Goal: Task Accomplishment & Management: Manage account settings

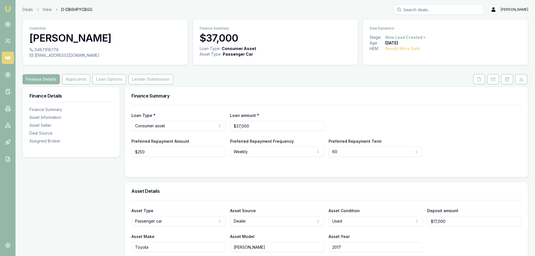
drag, startPoint x: 35, startPoint y: 55, endPoint x: 87, endPoint y: 55, distance: 51.7
click at [87, 55] on div "gemmarancic01@gmail.com" at bounding box center [106, 56] width 152 height 6
drag, startPoint x: 88, startPoint y: 56, endPoint x: 90, endPoint y: 58, distance: 3.2
click at [90, 58] on div "0487916778 gemmarancic01@gmail.com" at bounding box center [105, 56] width 165 height 18
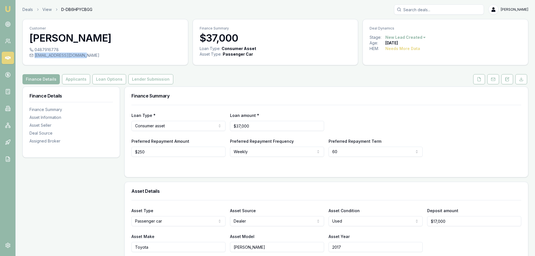
copy div "gemmarancic01@gmail.com"
drag, startPoint x: 481, startPoint y: 80, endPoint x: 483, endPoint y: 82, distance: 3.4
click at [481, 80] on icon at bounding box center [479, 79] width 3 height 4
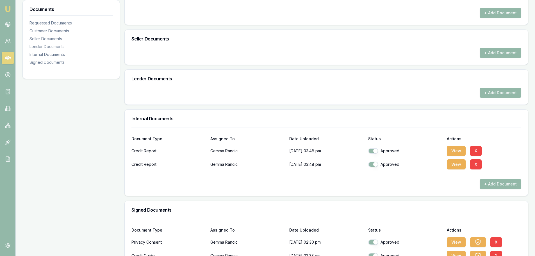
scroll to position [261, 0]
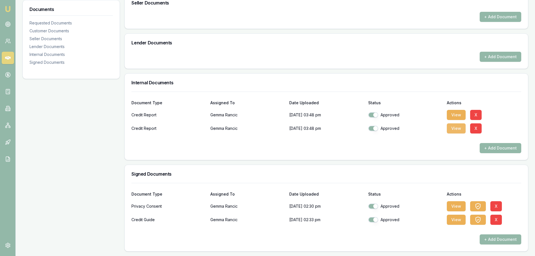
click at [454, 127] on button "View" at bounding box center [456, 128] width 19 height 10
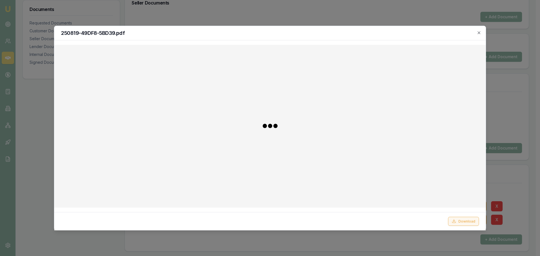
click at [463, 220] on button "Download" at bounding box center [463, 221] width 31 height 9
click at [477, 33] on icon "button" at bounding box center [478, 32] width 4 height 4
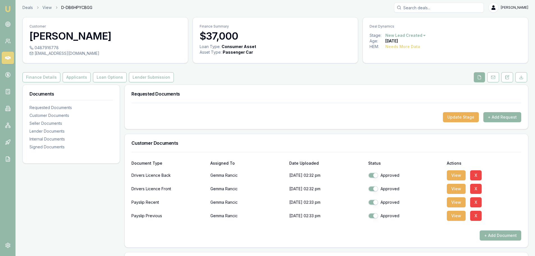
scroll to position [0, 0]
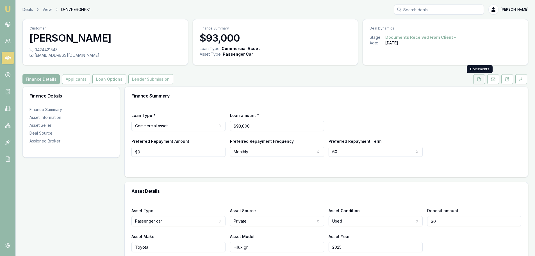
click at [480, 82] on button at bounding box center [480, 79] width 12 height 10
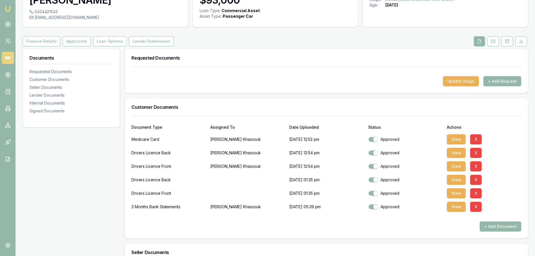
scroll to position [28, 0]
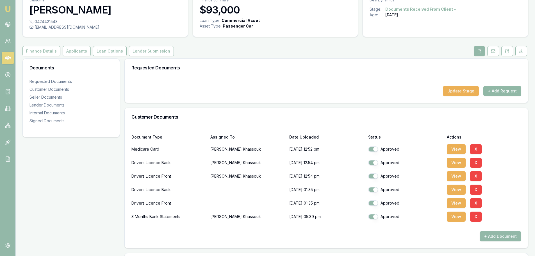
click at [502, 90] on button "+ Add Request" at bounding box center [503, 91] width 38 height 10
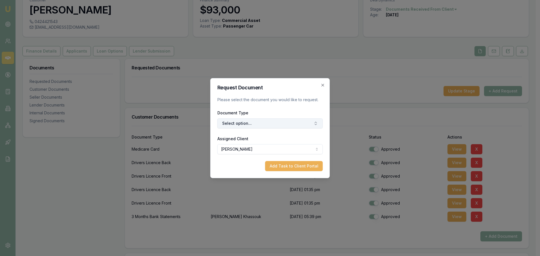
click at [244, 124] on button "Select option..." at bounding box center [269, 123] width 105 height 10
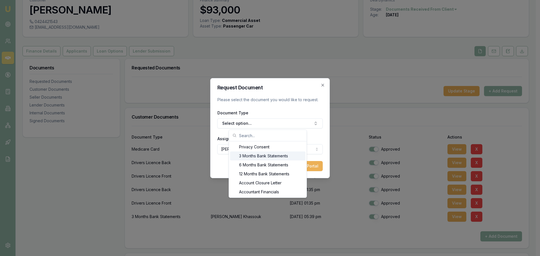
click at [245, 157] on div "3 Months Bank Statements" at bounding box center [267, 156] width 75 height 9
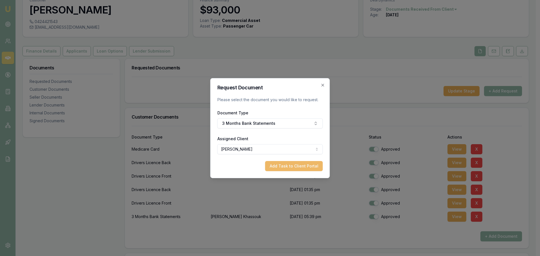
click at [285, 168] on button "Add Task to Client Portal" at bounding box center [294, 166] width 58 height 10
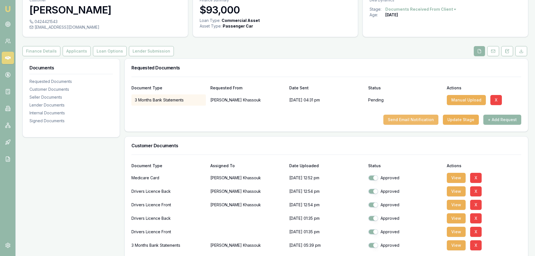
click at [403, 119] on button "Send Email Notification" at bounding box center [411, 120] width 55 height 10
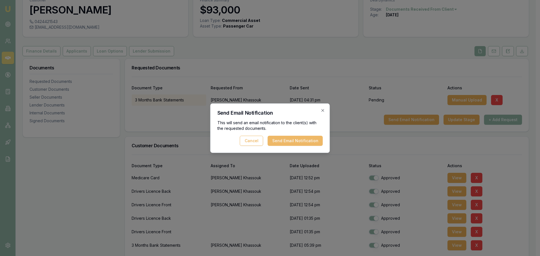
click at [292, 140] on button "Send Email Notification" at bounding box center [295, 141] width 55 height 10
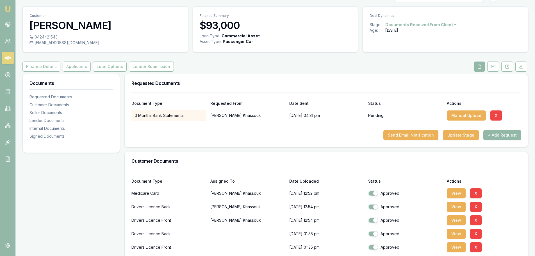
scroll to position [0, 0]
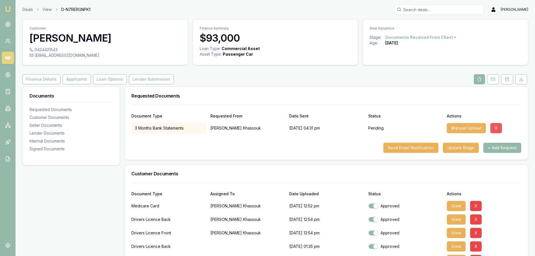
click at [496, 127] on button "X" at bounding box center [497, 128] width 12 height 10
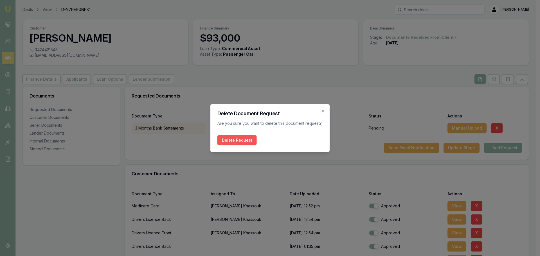
click at [237, 139] on button "Delete Request" at bounding box center [236, 140] width 39 height 10
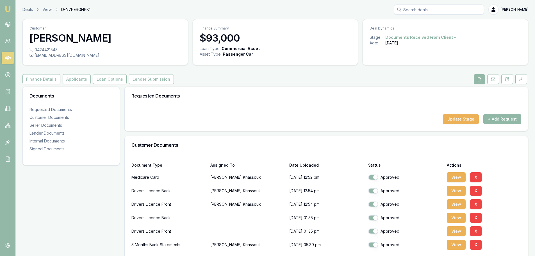
click at [507, 119] on button "+ Add Request" at bounding box center [503, 119] width 38 height 10
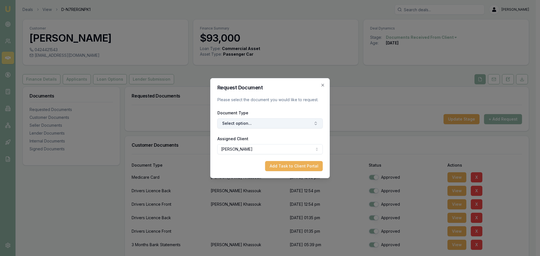
click at [256, 122] on button "Select option..." at bounding box center [269, 123] width 105 height 10
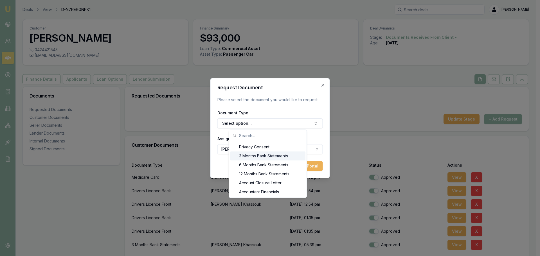
click at [254, 157] on div "3 Months Bank Statements" at bounding box center [267, 156] width 75 height 9
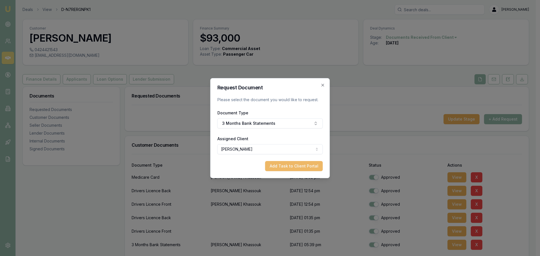
click at [277, 166] on button "Add Task to Client Portal" at bounding box center [294, 166] width 58 height 10
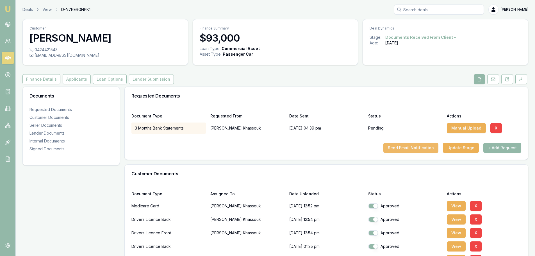
click at [415, 148] on button "Send Email Notification" at bounding box center [411, 148] width 55 height 10
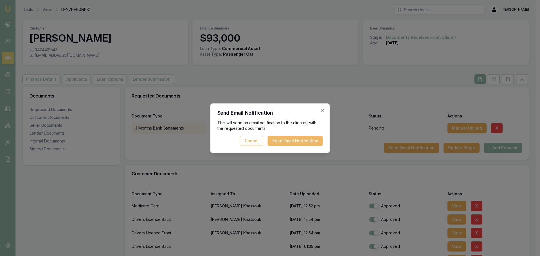
click at [290, 138] on button "Send Email Notification" at bounding box center [295, 141] width 55 height 10
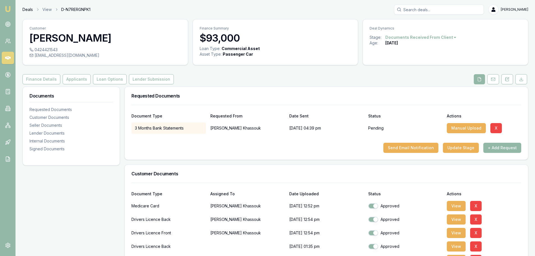
click at [31, 11] on link "Deals" at bounding box center [27, 10] width 10 height 6
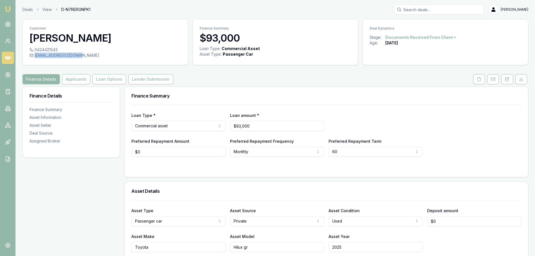
drag, startPoint x: 79, startPoint y: 55, endPoint x: 76, endPoint y: 58, distance: 4.2
click at [76, 58] on div "[EMAIL_ADDRESS][DOMAIN_NAME]" at bounding box center [106, 56] width 152 height 6
copy div "[EMAIL_ADDRESS][DOMAIN_NAME]"
click at [479, 80] on icon at bounding box center [479, 79] width 4 height 4
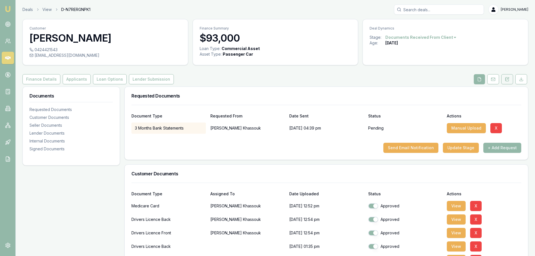
click at [507, 79] on icon at bounding box center [507, 79] width 4 height 4
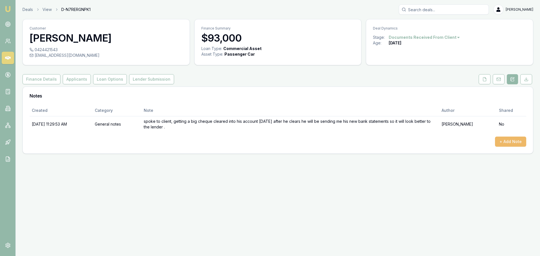
click at [511, 141] on button "+ Add Note" at bounding box center [510, 142] width 31 height 10
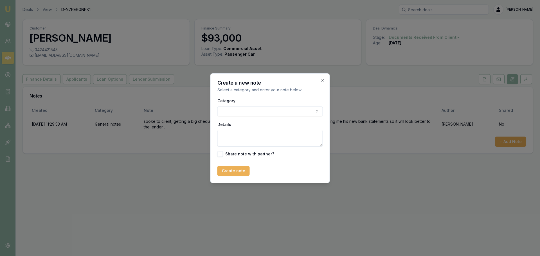
click at [234, 112] on body "Emu Broker Deals View D-N7RERGNPK1 Evette Abdo Toggle Menu Customer Chadi Khass…" at bounding box center [270, 128] width 540 height 256
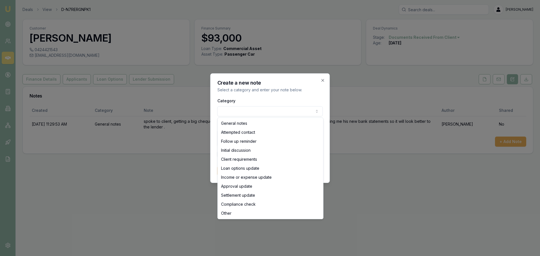
select select "OTHER"
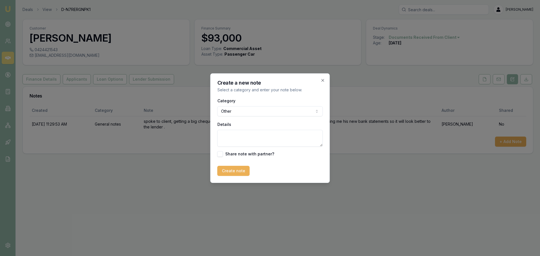
paste textarea "[EMAIL_ADDRESS][DOMAIN_NAME]"
type textarea "[EMAIL_ADDRESS][DOMAIN_NAME]"
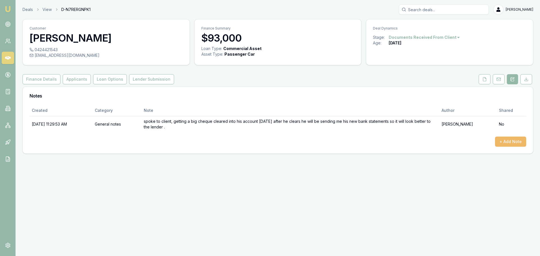
click at [501, 143] on button "+ Add Note" at bounding box center [510, 142] width 31 height 10
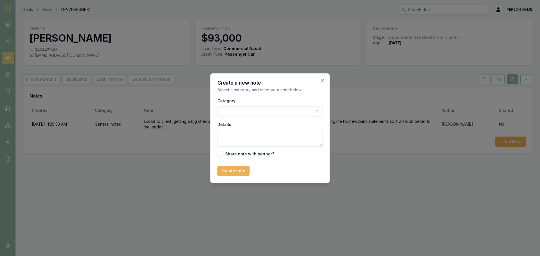
click at [227, 111] on body "Emu Broker Deals View D-N7RERGNPK1 Evette Abdo Toggle Menu Customer Chadi Khass…" at bounding box center [270, 128] width 540 height 256
paste textarea "[EMAIL_ADDRESS][DOMAIN_NAME]"
type textarea "[EMAIL_ADDRESS][DOMAIN_NAME]"
click at [231, 171] on button "Create note" at bounding box center [233, 171] width 32 height 10
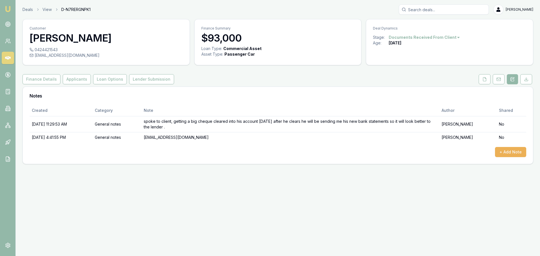
click at [77, 56] on div "[EMAIL_ADDRESS][DOMAIN_NAME]" at bounding box center [106, 56] width 153 height 6
click at [26, 8] on link "Deals" at bounding box center [27, 10] width 10 height 6
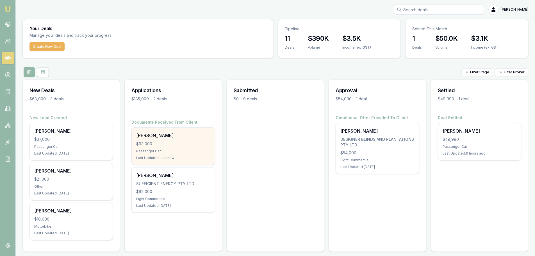
click at [182, 147] on div "Chadi Khassouk $93,000 Passenger Car Last Updated: Just now" at bounding box center [173, 146] width 83 height 37
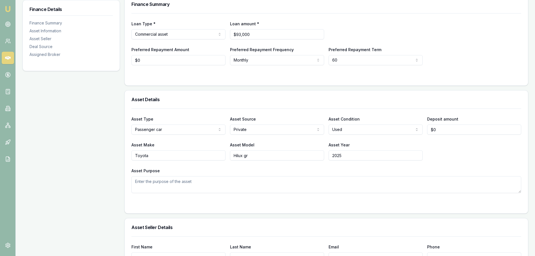
scroll to position [28, 0]
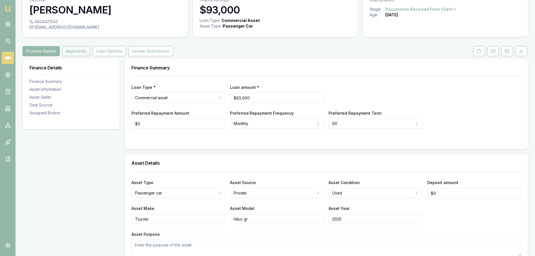
click at [71, 53] on button "Applicants" at bounding box center [76, 51] width 28 height 10
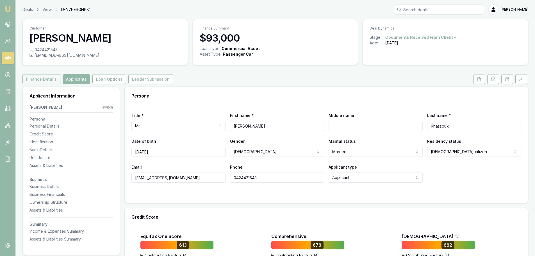
click at [40, 81] on button "Finance Details" at bounding box center [41, 79] width 38 height 10
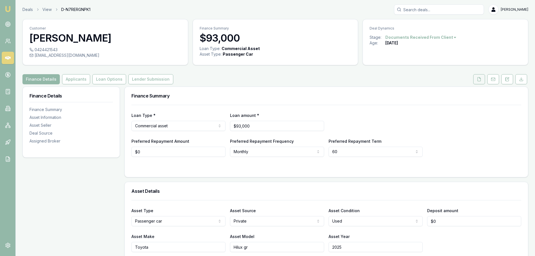
click at [478, 80] on icon at bounding box center [479, 79] width 4 height 4
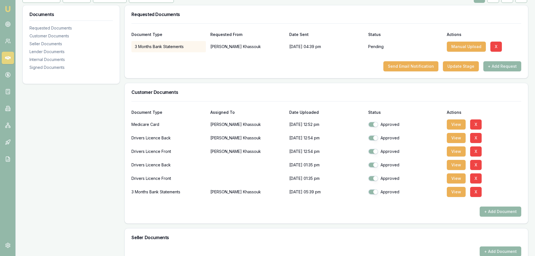
scroll to position [84, 0]
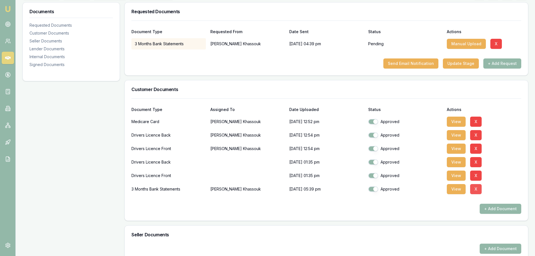
click at [478, 188] on button "X" at bounding box center [477, 189] width 12 height 10
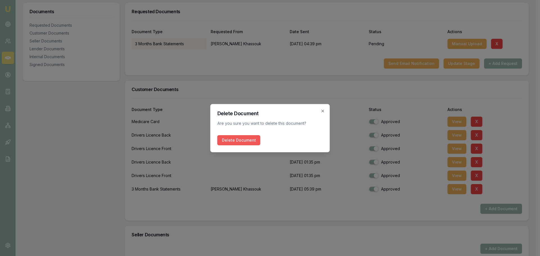
click at [234, 139] on button "Delete Document" at bounding box center [238, 140] width 43 height 10
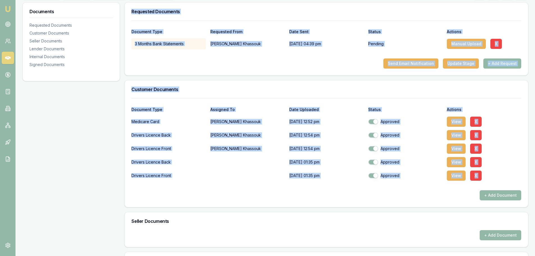
click at [122, 190] on div "Documents Requested Documents Customer Documents Seller Documents Lender Docume…" at bounding box center [275, 242] width 506 height 481
click at [103, 151] on div "Documents Requested Documents Customer Documents Seller Documents Lender Docume…" at bounding box center [71, 242] width 98 height 481
click at [88, 158] on div "Documents Requested Documents Customer Documents Seller Documents Lender Docume…" at bounding box center [71, 242] width 98 height 481
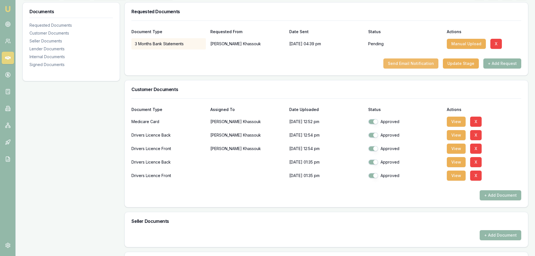
click at [405, 64] on button "Send Email Notification" at bounding box center [411, 63] width 55 height 10
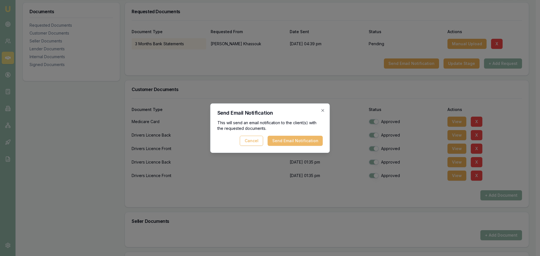
click at [288, 141] on button "Send Email Notification" at bounding box center [295, 141] width 55 height 10
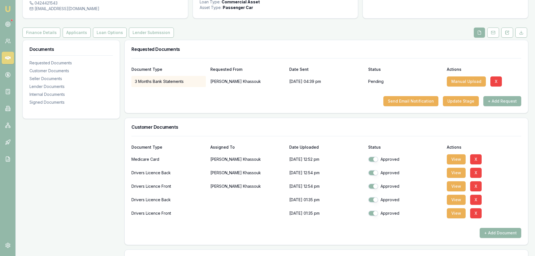
scroll to position [0, 0]
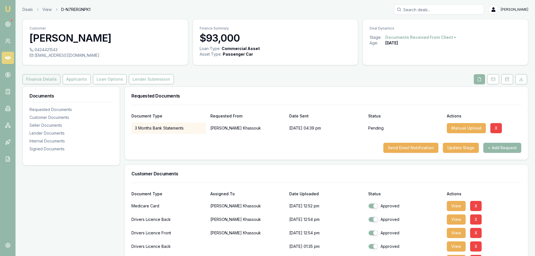
click at [41, 80] on button "Finance Details" at bounding box center [41, 79] width 38 height 10
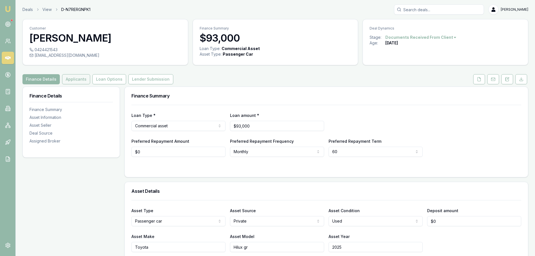
click at [70, 78] on button "Applicants" at bounding box center [76, 79] width 28 height 10
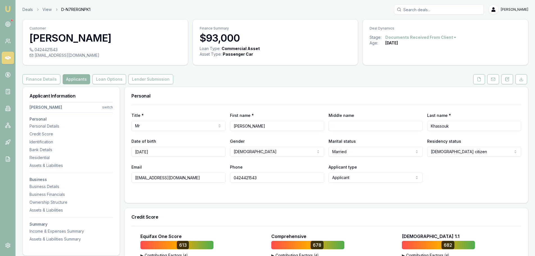
drag, startPoint x: 187, startPoint y: 178, endPoint x: 109, endPoint y: 177, distance: 78.2
type input "chads8@hotmail.com"
click at [155, 196] on div "Title * Mr Mr Mrs Miss Ms Dr Prof First name * Chadi Middle name Last name * Kh…" at bounding box center [327, 154] width 404 height 98
click at [171, 196] on div "Title * Mr Mr Mrs Miss Ms Dr Prof First name * Chadi Middle name Last name * Kh…" at bounding box center [327, 154] width 404 height 98
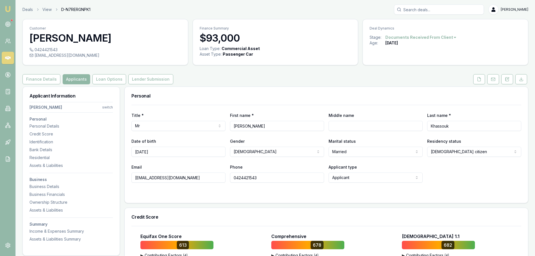
click at [75, 79] on button "Applicants" at bounding box center [77, 79] width 28 height 10
click at [480, 80] on icon at bounding box center [479, 79] width 4 height 4
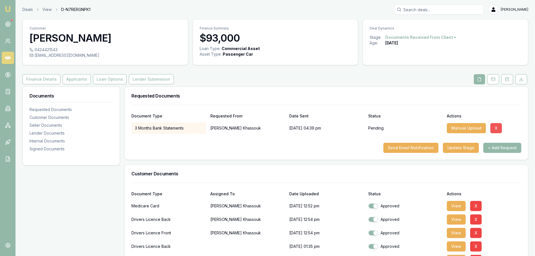
click at [495, 130] on button "X" at bounding box center [497, 128] width 12 height 10
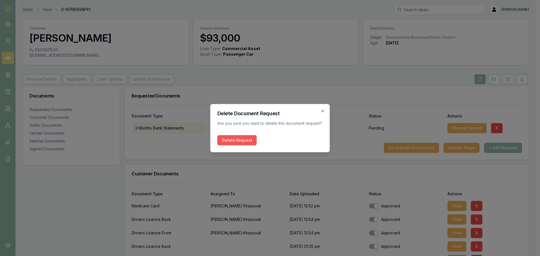
click at [242, 139] on button "Delete Request" at bounding box center [236, 140] width 39 height 10
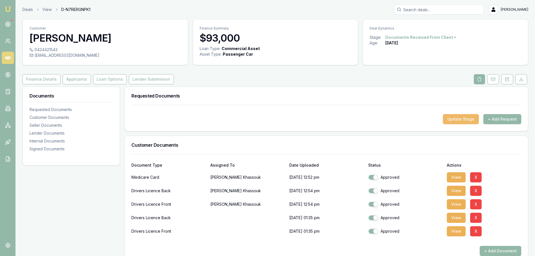
click at [459, 118] on button "Update Stage" at bounding box center [461, 119] width 36 height 10
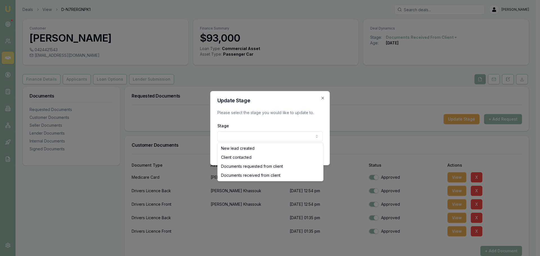
click at [229, 137] on body "Emu Broker Deals View D-N7RERGNPK1 Evette Abdo Toggle Menu Customer Chadi Khass…" at bounding box center [267, 128] width 535 height 256
click at [322, 97] on body "Emu Broker Deals View D-N7RERGNPK1 Evette Abdo Toggle Menu Customer Chadi Khass…" at bounding box center [267, 128] width 535 height 256
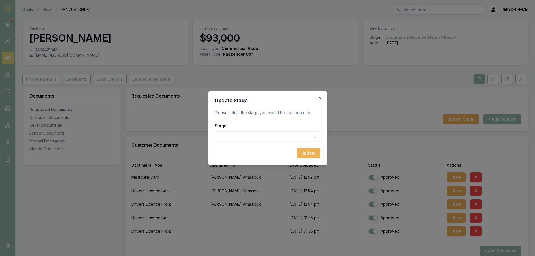
click at [319, 98] on icon "button" at bounding box center [320, 98] width 4 height 4
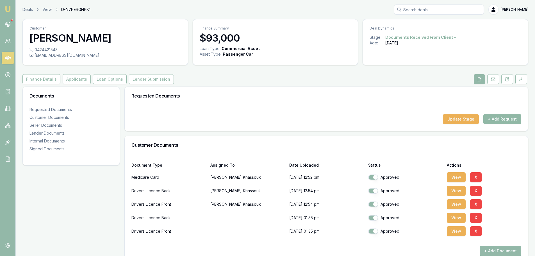
click at [499, 121] on button "+ Add Request" at bounding box center [503, 119] width 38 height 10
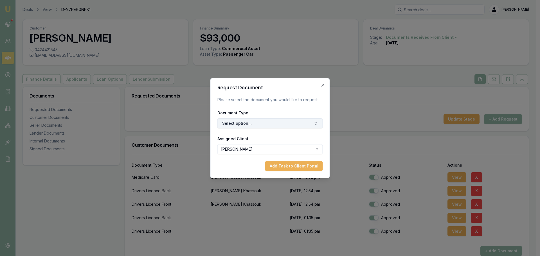
click at [245, 124] on button "Select option..." at bounding box center [269, 123] width 105 height 10
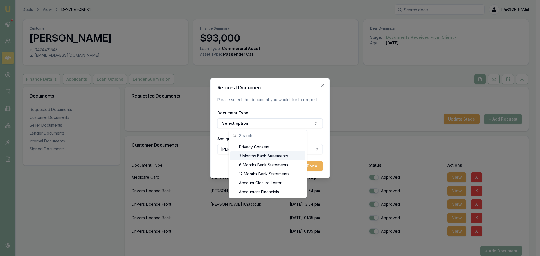
click at [247, 156] on div "3 Months Bank Statements" at bounding box center [267, 156] width 75 height 9
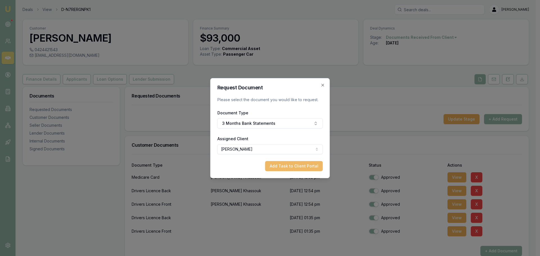
click at [289, 167] on button "Add Task to Client Portal" at bounding box center [294, 166] width 58 height 10
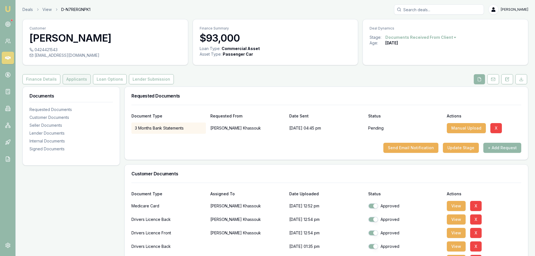
click at [77, 79] on button "Applicants" at bounding box center [77, 79] width 28 height 10
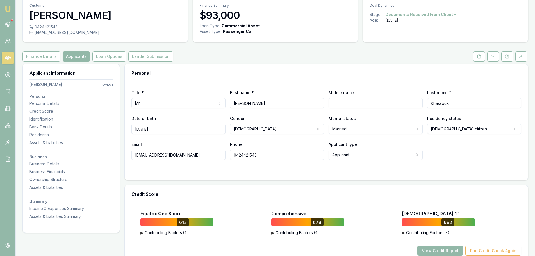
scroll to position [56, 0]
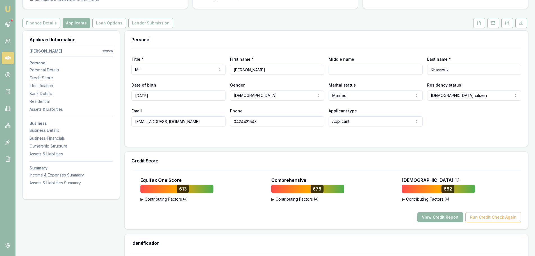
drag, startPoint x: 179, startPoint y: 121, endPoint x: 124, endPoint y: 121, distance: 55.4
click at [146, 121] on input "chadisufficientenergy" at bounding box center [179, 121] width 94 height 10
click at [184, 122] on input "chadi@sufficientenergy" at bounding box center [179, 121] width 94 height 10
type input "chadi@sufficientenergy.com.au"
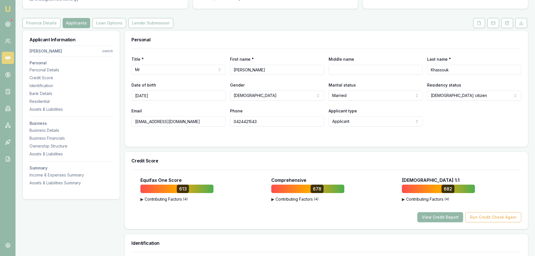
click at [209, 135] on form "Title * Mr Mr Mrs Miss Ms Dr Prof First name * Chadi Middle name Last name * Kh…" at bounding box center [327, 94] width 390 height 91
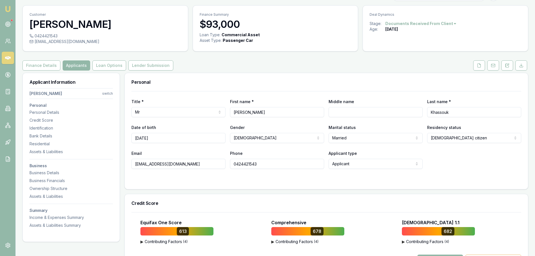
scroll to position [0, 0]
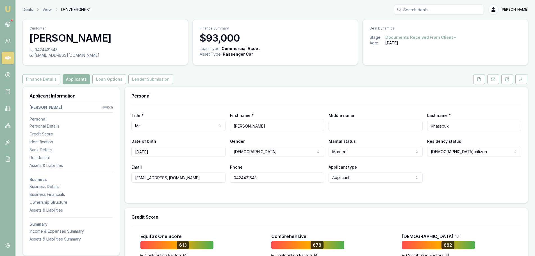
click at [53, 61] on div "0424421543 chadi@sufficientenergy.com.au" at bounding box center [105, 56] width 165 height 18
click at [40, 80] on button "Finance Details" at bounding box center [41, 79] width 38 height 10
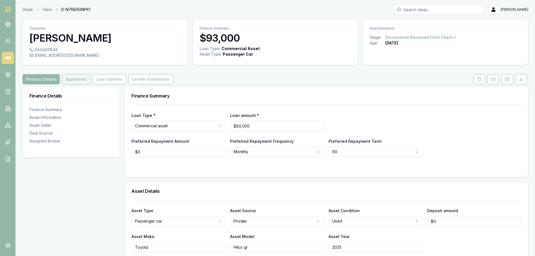
click at [75, 79] on button "Applicants" at bounding box center [76, 79] width 28 height 10
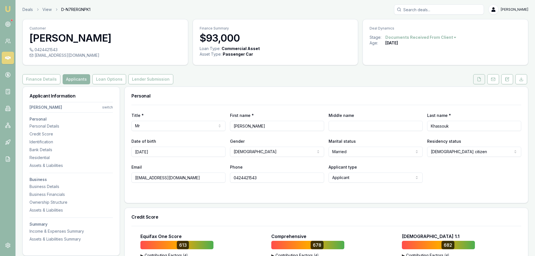
click at [479, 81] on icon at bounding box center [479, 79] width 3 height 4
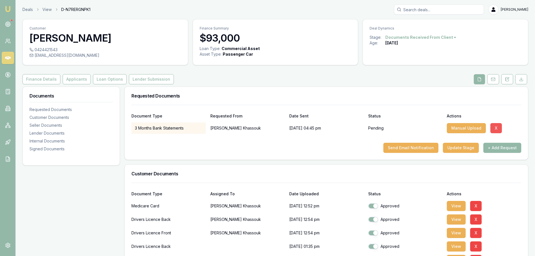
click at [496, 127] on button "X" at bounding box center [497, 128] width 12 height 10
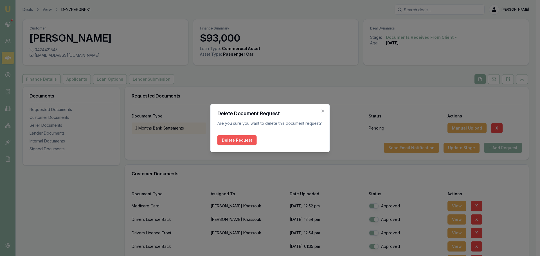
click at [243, 143] on button "Delete Request" at bounding box center [236, 140] width 39 height 10
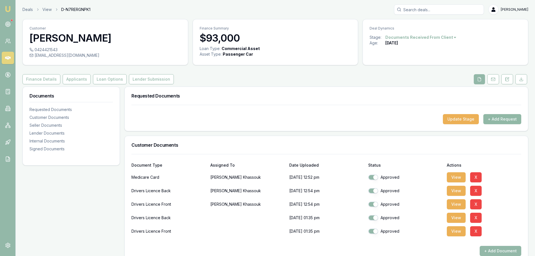
click at [504, 121] on button "+ Add Request" at bounding box center [503, 119] width 38 height 10
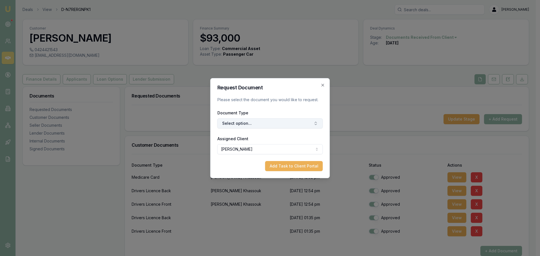
click at [252, 124] on button "Select option..." at bounding box center [269, 123] width 105 height 10
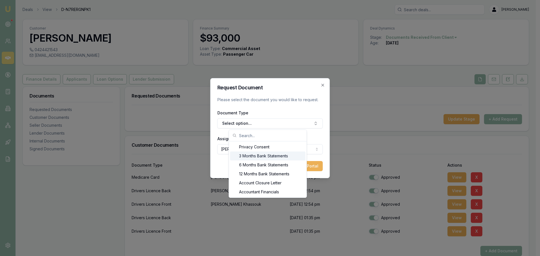
click at [255, 156] on div "3 Months Bank Statements" at bounding box center [267, 156] width 75 height 9
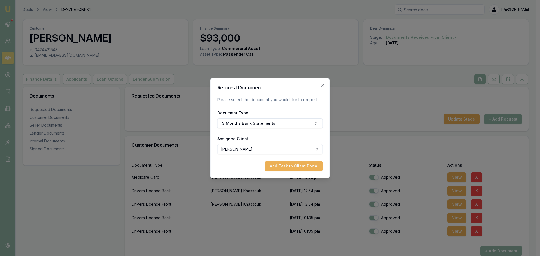
click at [235, 150] on body "Emu Broker Deals View D-N7RERGNPK1 Evette Abdo Toggle Menu Customer Chadi Khass…" at bounding box center [267, 128] width 535 height 256
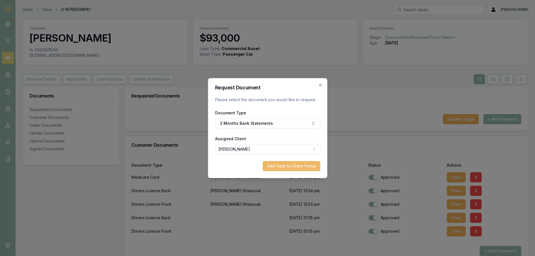
click at [288, 168] on button "Add Task to Client Portal" at bounding box center [292, 166] width 58 height 10
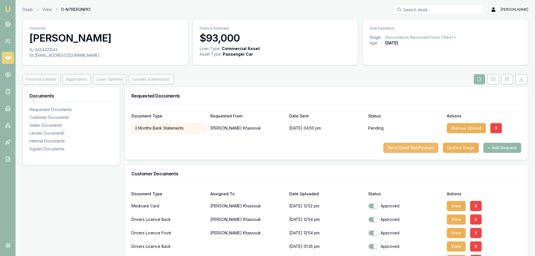
click at [422, 150] on button "Send Email Notification" at bounding box center [411, 148] width 55 height 10
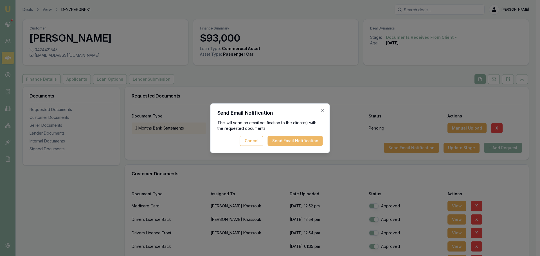
click at [295, 142] on button "Send Email Notification" at bounding box center [295, 141] width 55 height 10
